Goal: Task Accomplishment & Management: Manage account settings

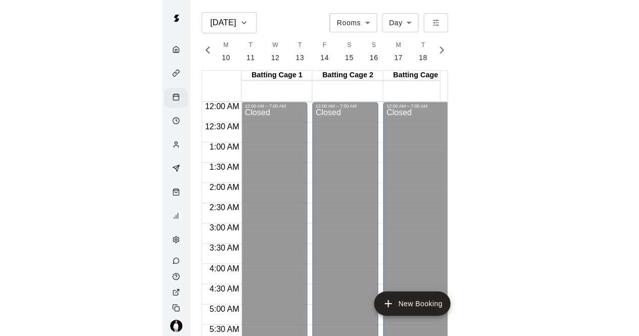
scroll to position [609, 0]
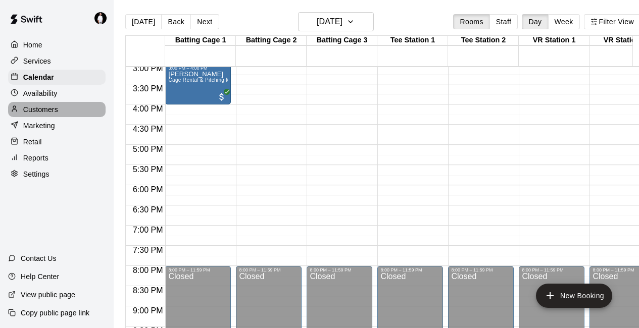
click at [60, 113] on div "Customers" at bounding box center [57, 109] width 98 height 15
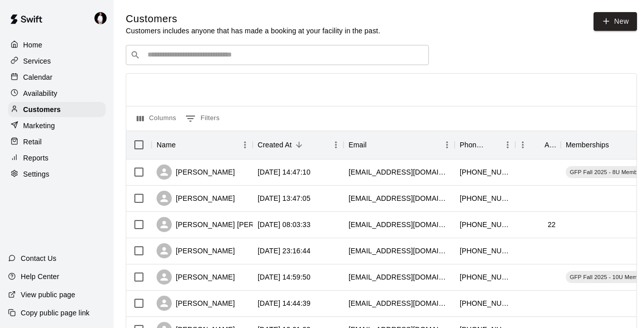
click at [235, 58] on input "Search customers by name or email" at bounding box center [285, 55] width 280 height 10
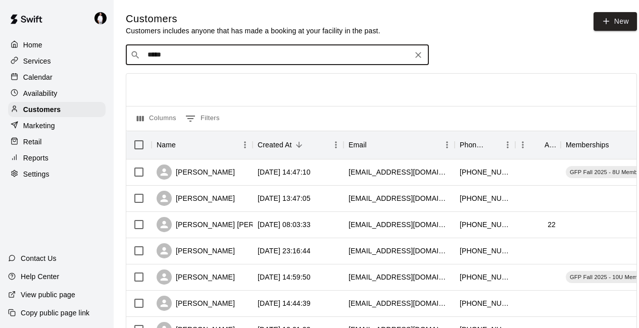
type input "****"
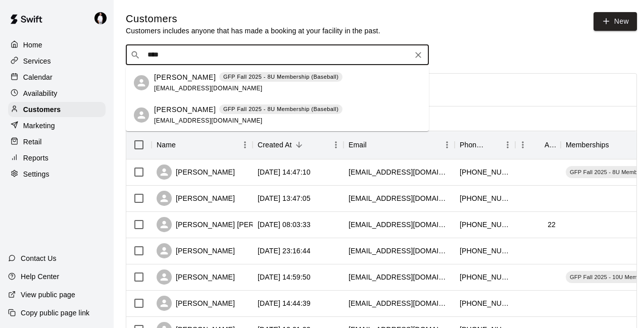
click at [181, 80] on p "Phillip Block" at bounding box center [185, 77] width 62 height 11
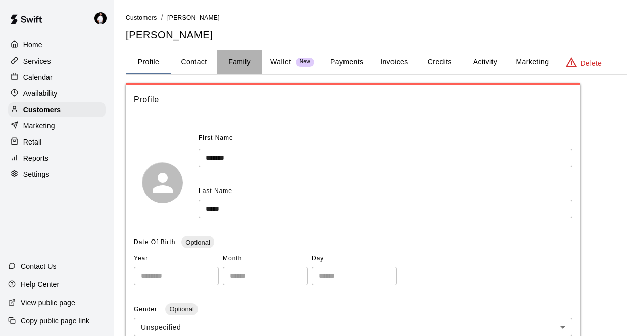
click at [247, 62] on button "Family" at bounding box center [239, 62] width 45 height 24
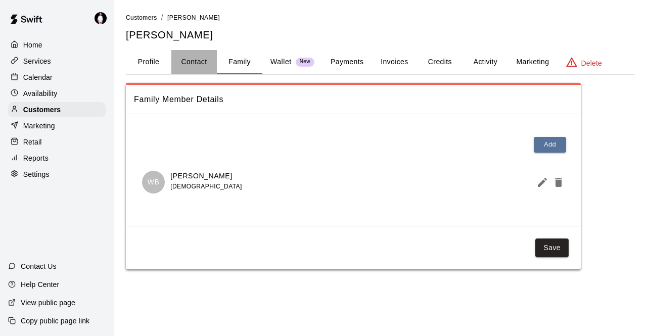
click at [203, 60] on button "Contact" at bounding box center [193, 62] width 45 height 24
select select "**"
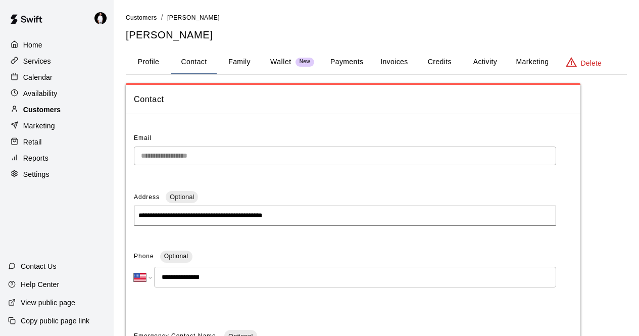
click at [64, 115] on div "Customers" at bounding box center [57, 109] width 98 height 15
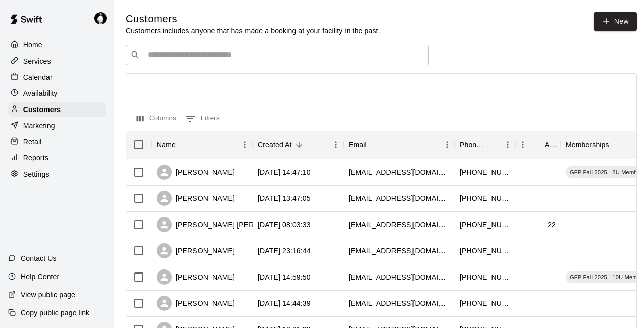
click at [305, 59] on input "Search customers by name or email" at bounding box center [285, 55] width 280 height 10
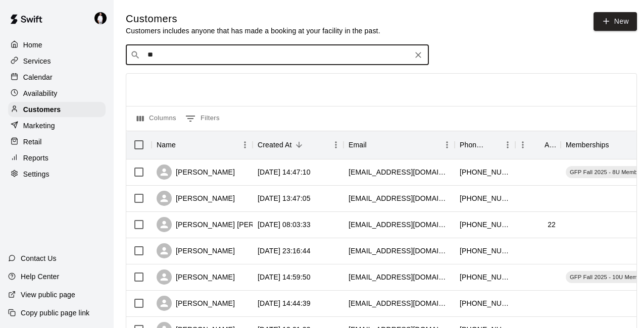
type input "*"
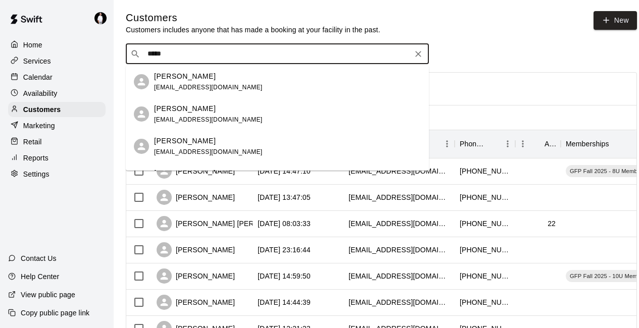
type input "*****"
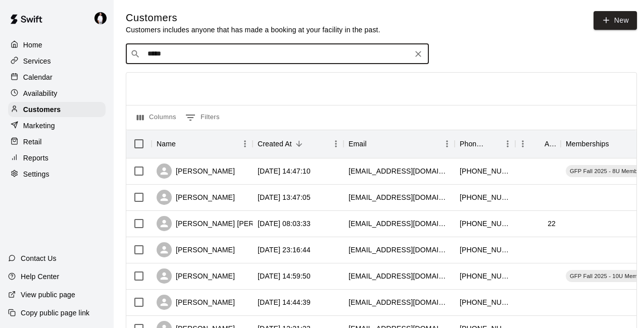
click at [42, 79] on p "Calendar" at bounding box center [37, 77] width 29 height 10
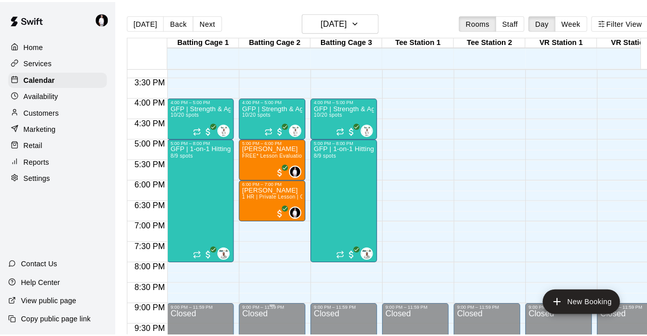
scroll to position [603, 0]
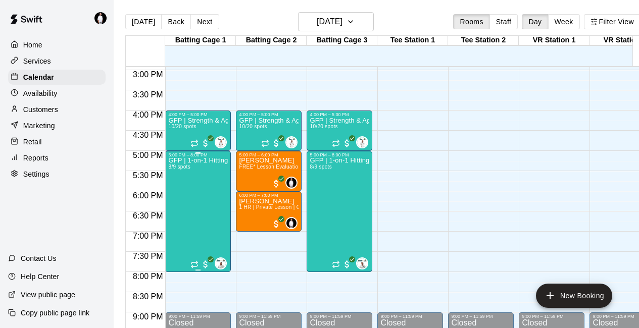
drag, startPoint x: 181, startPoint y: 235, endPoint x: 186, endPoint y: 244, distance: 9.8
click at [186, 244] on div "GFP | 1-on-1 Hitting 8/9 spots" at bounding box center [198, 322] width 60 height 328
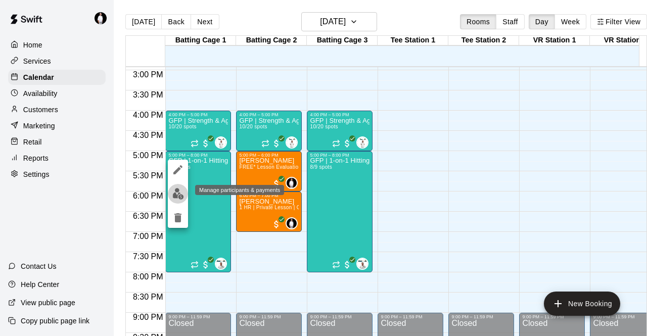
click at [180, 195] on img "edit" at bounding box center [178, 194] width 12 height 12
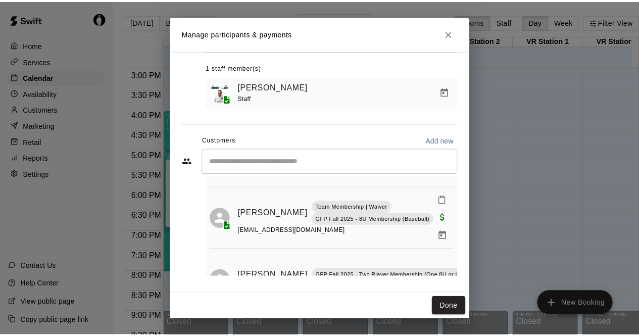
scroll to position [352, 0]
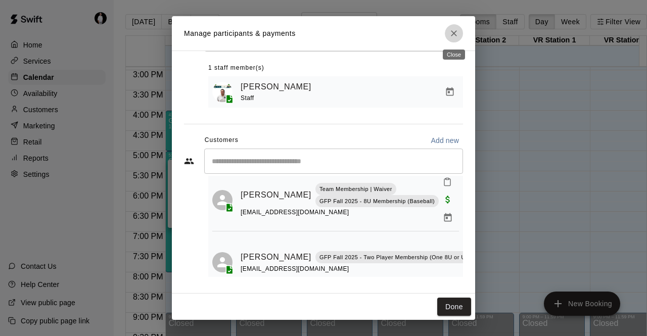
click at [314, 33] on icon "Close" at bounding box center [454, 33] width 6 height 6
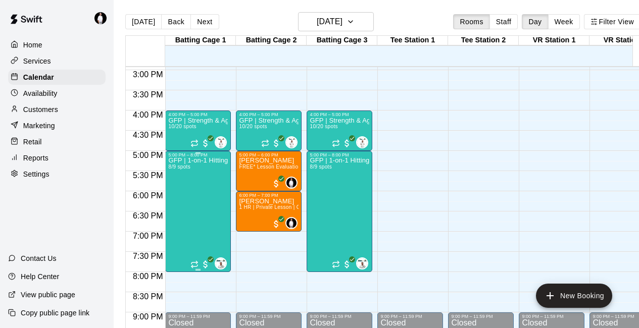
drag, startPoint x: 202, startPoint y: 186, endPoint x: 178, endPoint y: 170, distance: 28.4
click at [178, 170] on span "8/9 spots" at bounding box center [179, 167] width 22 height 6
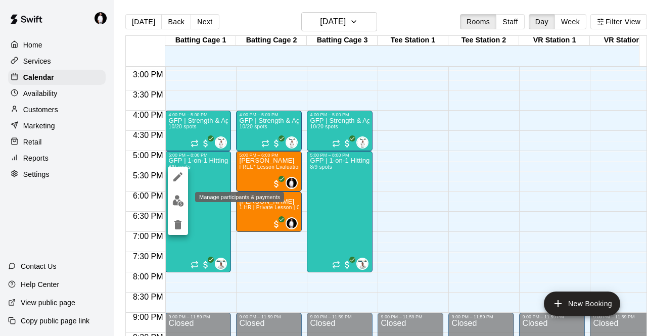
click at [181, 204] on img "edit" at bounding box center [178, 201] width 12 height 12
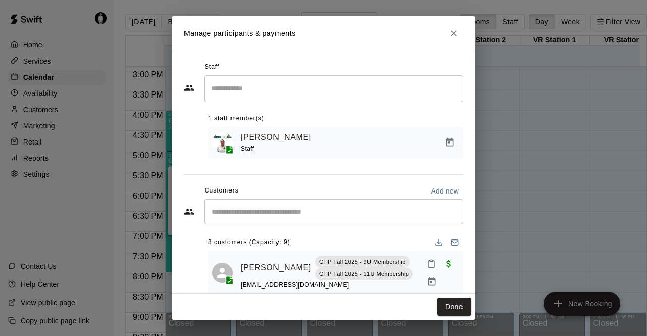
click at [286, 207] on div "​" at bounding box center [333, 211] width 259 height 25
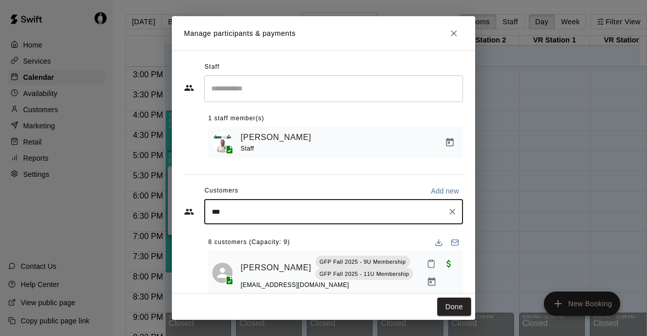
type input "****"
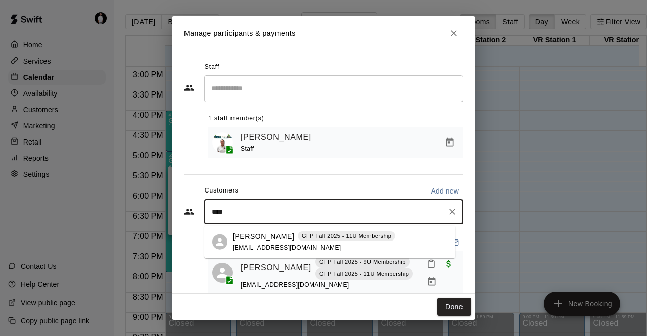
click at [284, 240] on p "Jayse Petersen" at bounding box center [263, 236] width 62 height 11
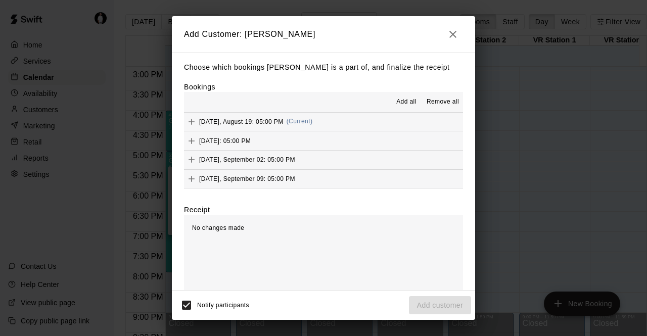
click at [314, 124] on button "Tuesday, August 19: 05:00 PM (Current)" at bounding box center [323, 122] width 279 height 19
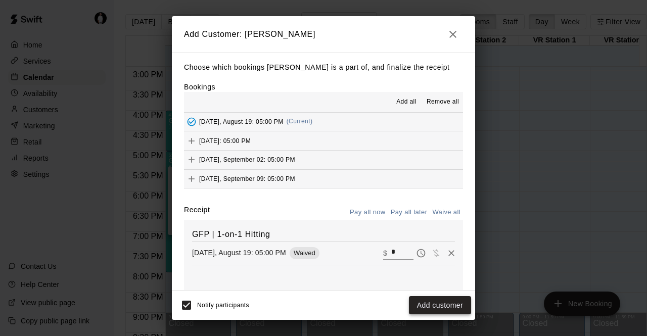
click at [314, 305] on button "Add customer" at bounding box center [440, 305] width 62 height 19
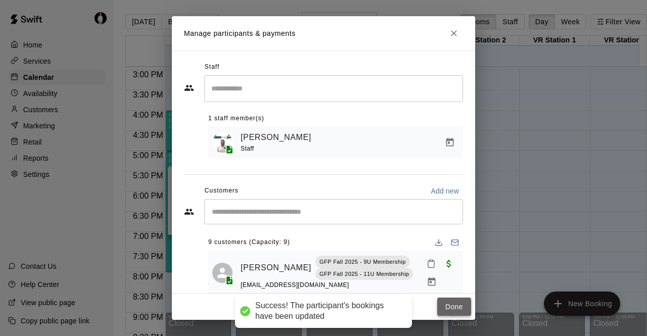
click at [314, 307] on button "Done" at bounding box center [454, 307] width 34 height 19
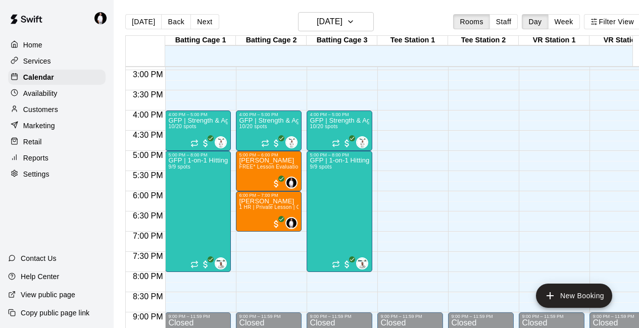
click at [63, 114] on div "Customers" at bounding box center [57, 109] width 98 height 15
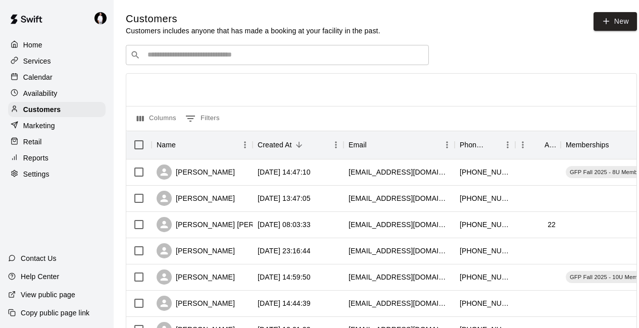
click at [268, 58] on input "Search customers by name or email" at bounding box center [285, 55] width 280 height 10
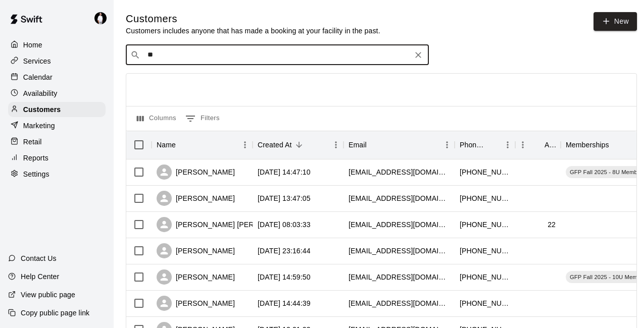
type input "*"
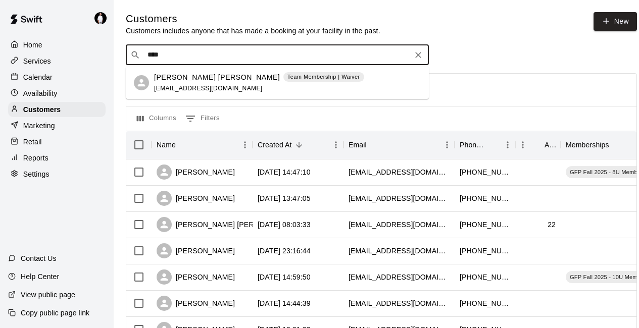
type input "*****"
click at [187, 78] on p "Reynolds DeBogory" at bounding box center [217, 77] width 126 height 11
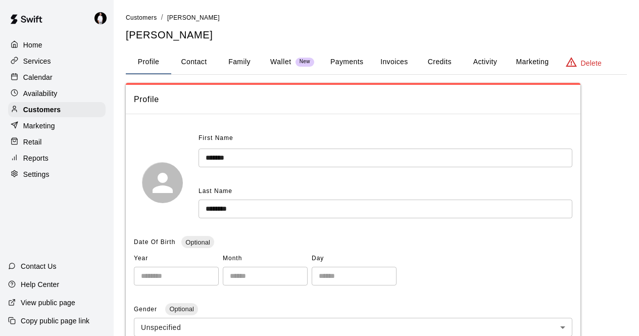
click at [314, 61] on button "Activity" at bounding box center [484, 62] width 45 height 24
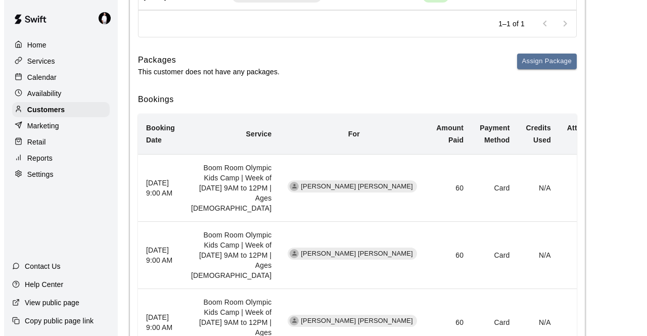
scroll to position [214, 0]
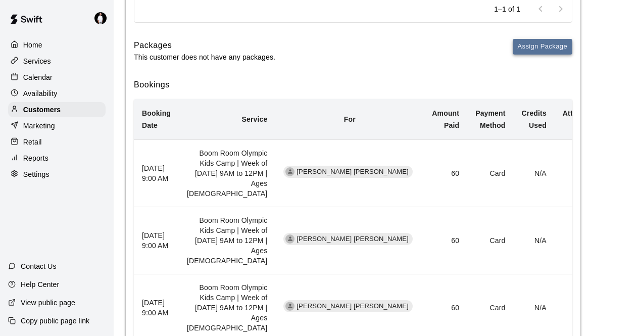
click at [314, 42] on button "Assign Package" at bounding box center [543, 47] width 60 height 16
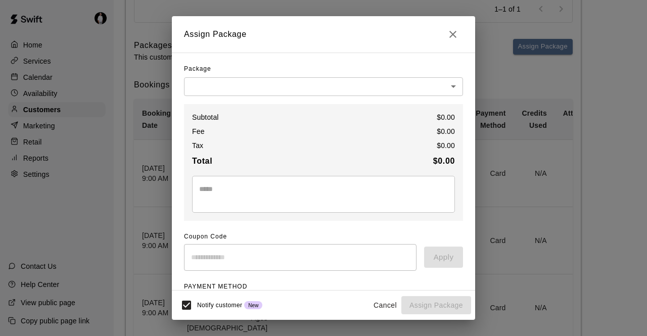
click at [314, 85] on body "Home Services Calendar Availability Customers Marketing Retail Reports Settings…" at bounding box center [323, 173] width 647 height 775
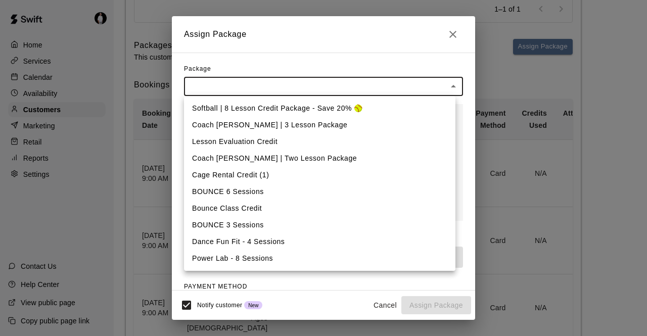
click at [314, 58] on div at bounding box center [323, 168] width 647 height 336
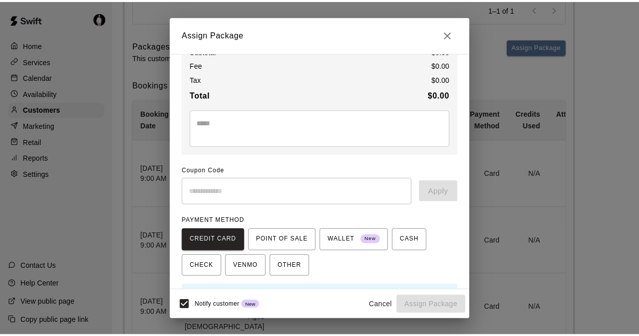
scroll to position [0, 0]
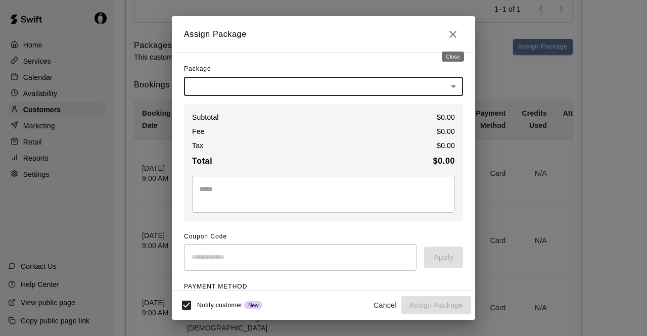
click at [314, 31] on icon "Close" at bounding box center [453, 34] width 12 height 12
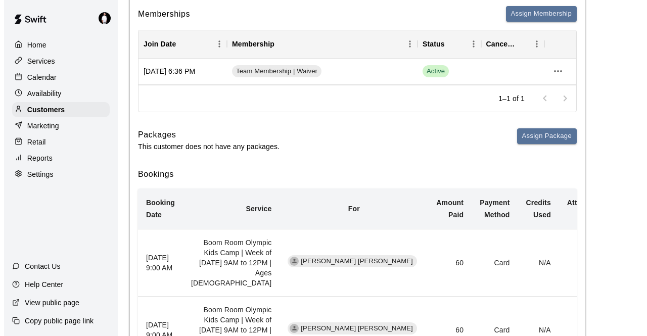
scroll to position [115, 0]
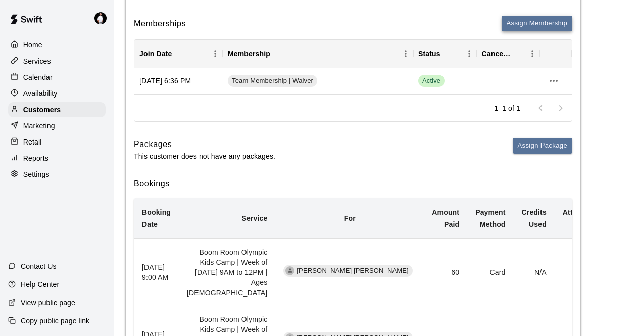
click at [314, 25] on button "Assign Membership" at bounding box center [537, 24] width 71 height 16
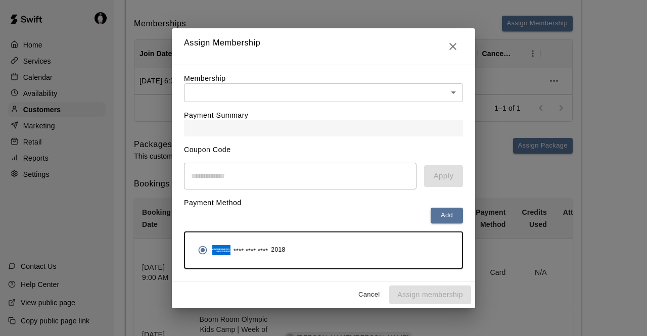
click at [314, 90] on body "Home Services Calendar Availability Customers Marketing Retail Reports Settings…" at bounding box center [323, 272] width 647 height 775
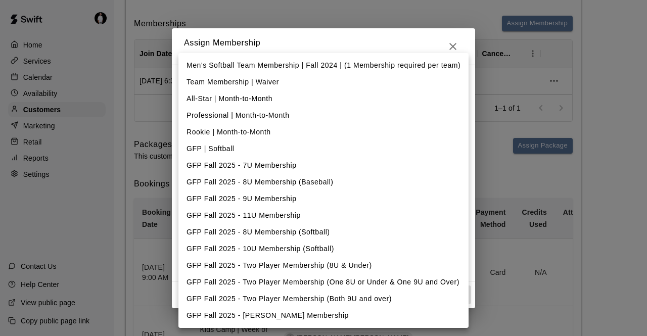
click at [314, 184] on li "GFP Fall 2025 - 8U Membership (Baseball)" at bounding box center [323, 182] width 290 height 17
type input "**********"
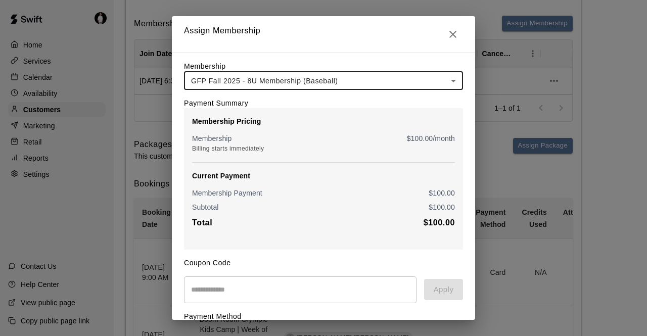
click at [314, 78] on body "Home Services Calendar Availability Customers Marketing Retail Reports Settings…" at bounding box center [323, 272] width 647 height 775
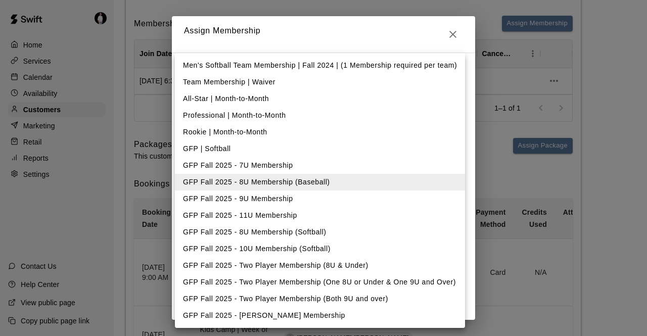
click at [255, 164] on li "GFP Fall 2025 - 7U Membership" at bounding box center [320, 165] width 290 height 17
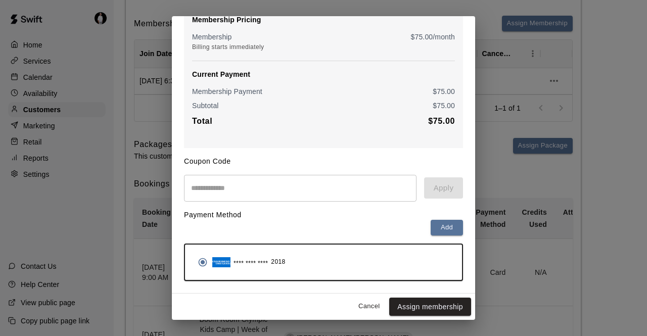
scroll to position [106, 0]
click at [314, 304] on button "Assign membership" at bounding box center [430, 307] width 82 height 19
